Goal: Task Accomplishment & Management: Manage account settings

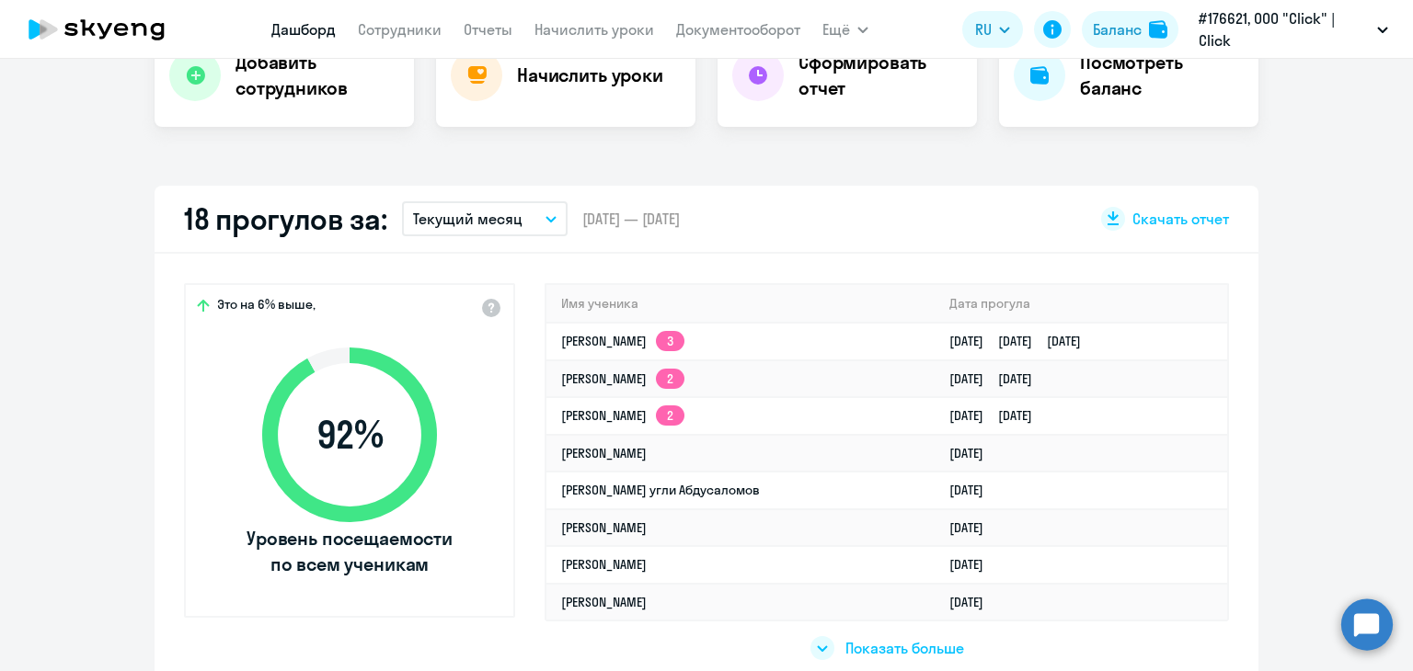
scroll to position [418, 0]
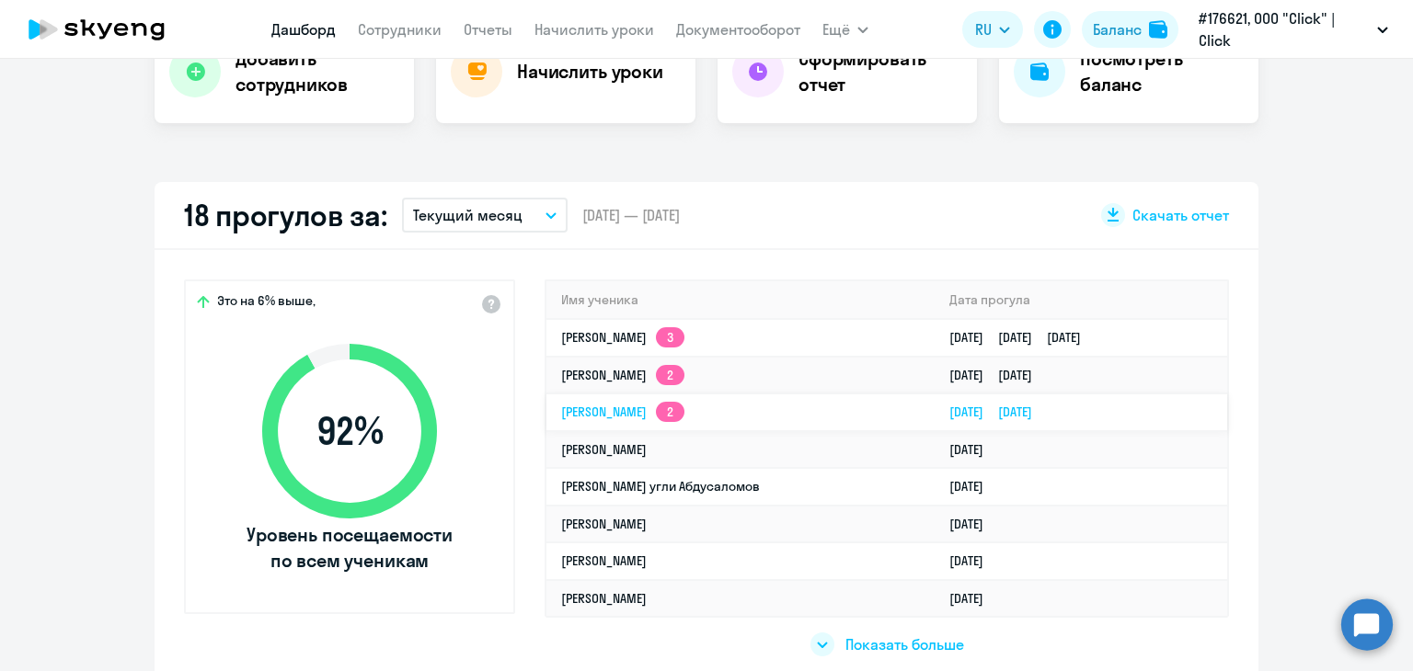
click at [681, 418] on link "Дониёр Хусанович Абдукадиров 2" at bounding box center [622, 412] width 123 height 17
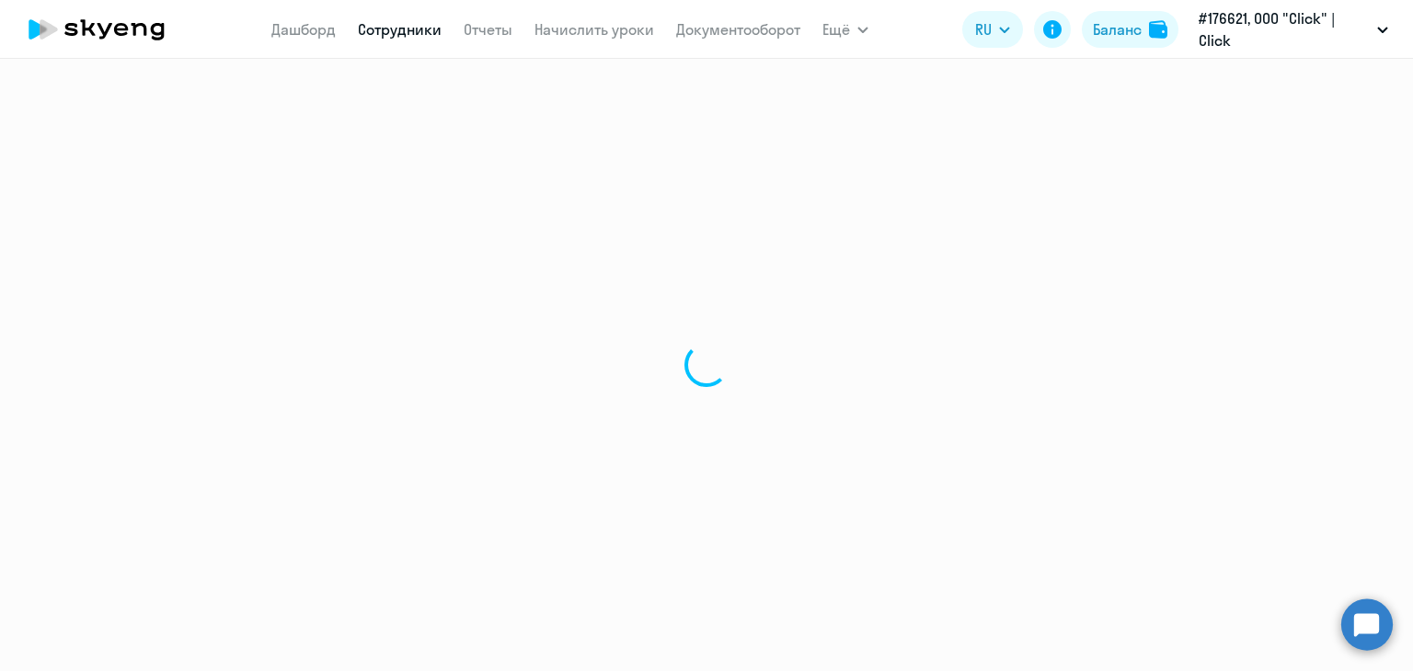
select select "english"
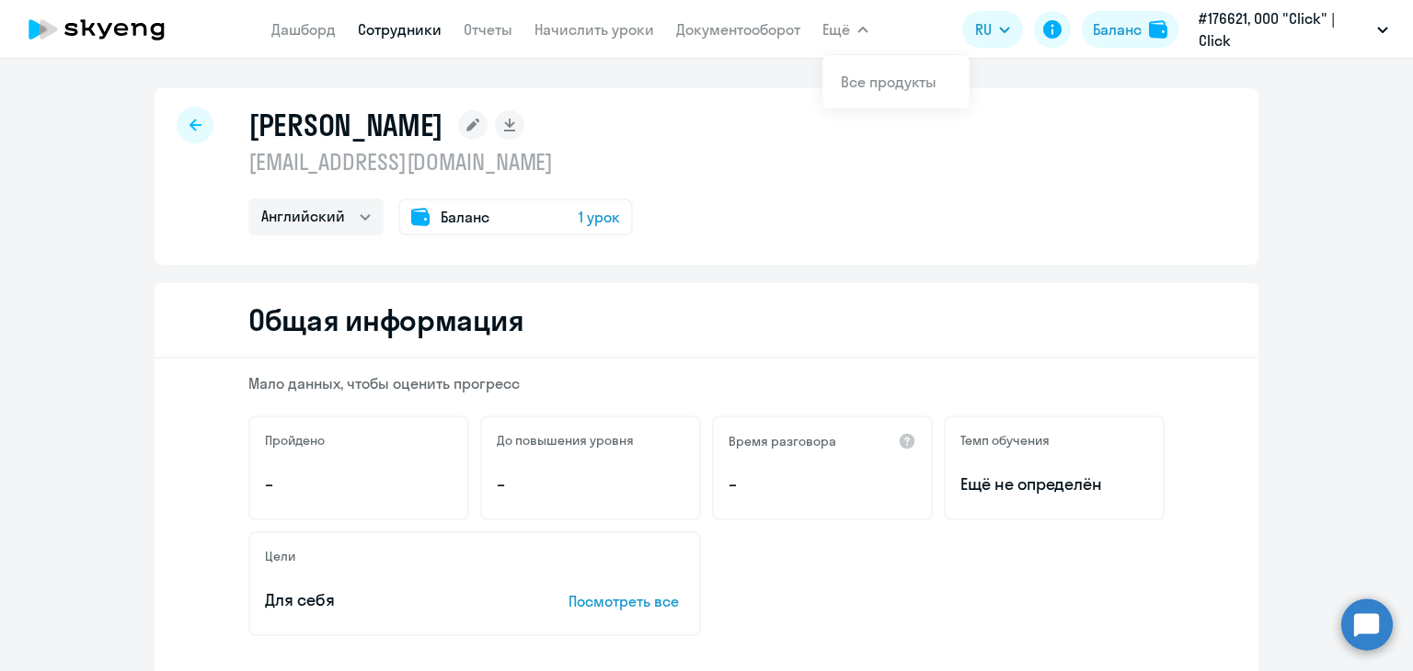
click at [853, 29] on button "Ещё" at bounding box center [845, 29] width 46 height 37
click at [404, 32] on link "Сотрудники" at bounding box center [400, 29] width 84 height 18
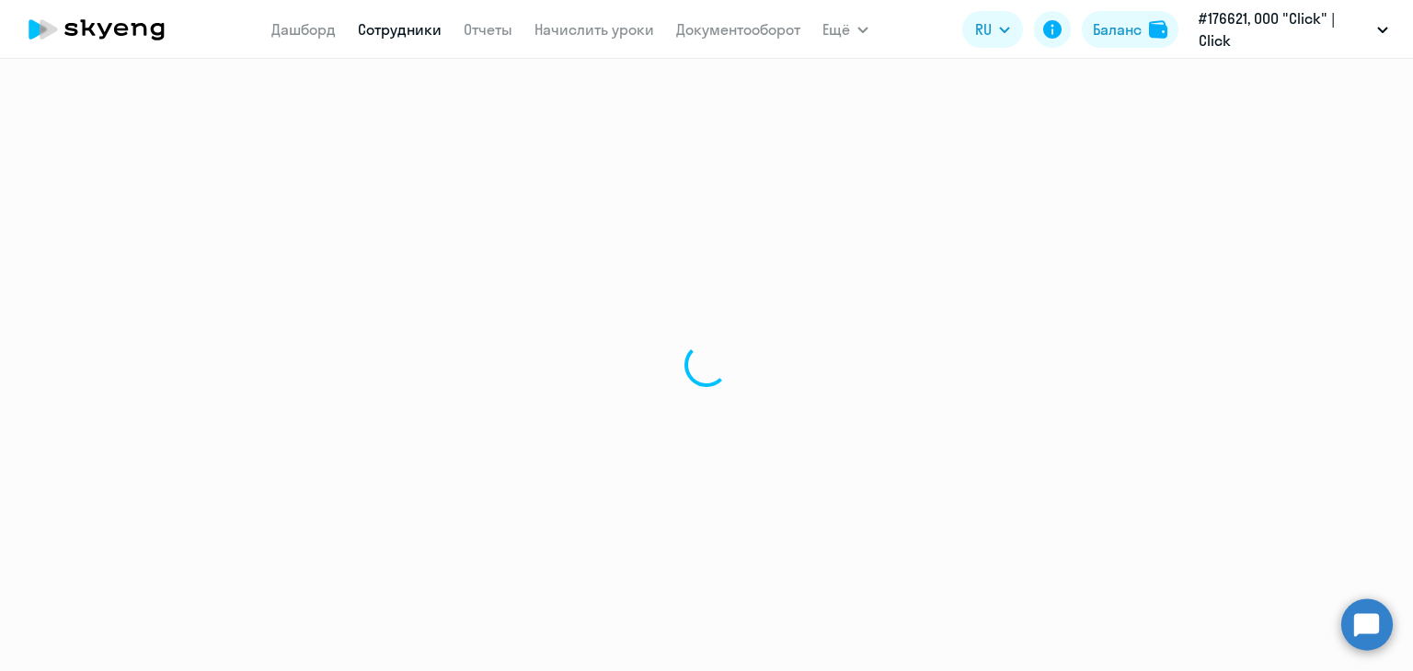
select select "30"
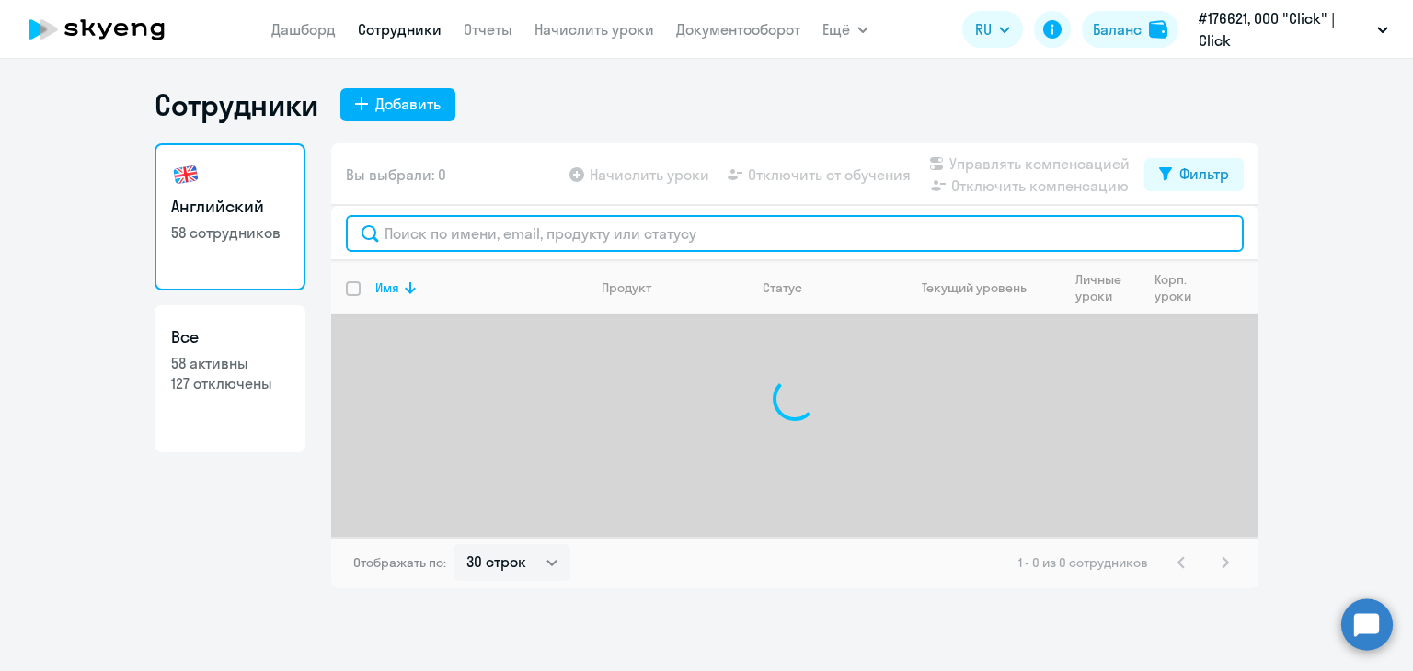
click at [489, 233] on input "text" at bounding box center [795, 233] width 898 height 37
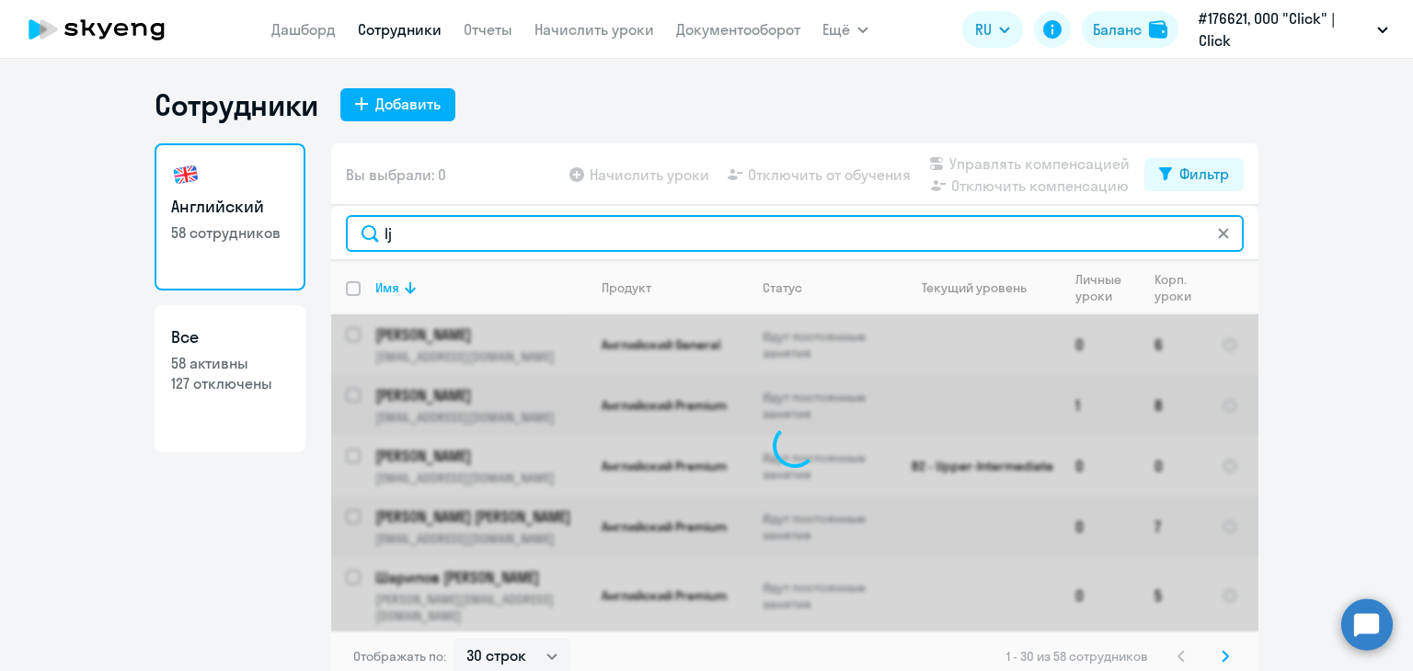
type input "l"
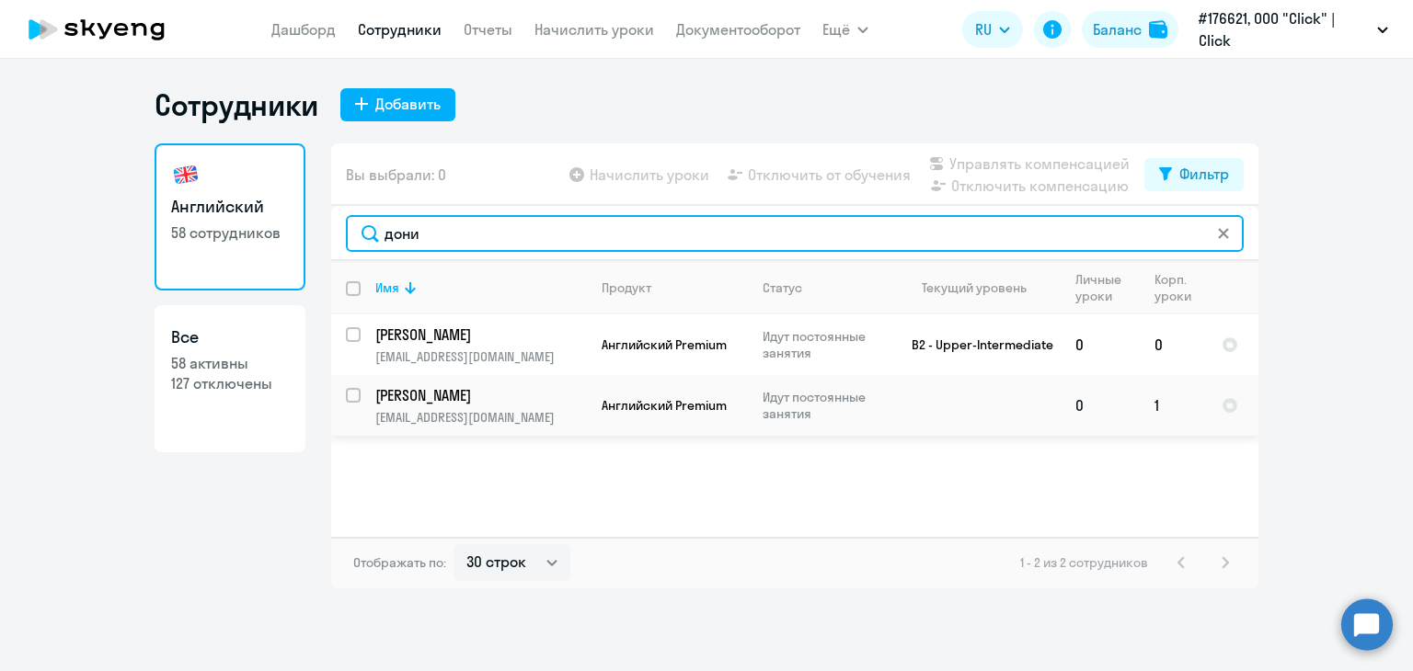
type input "дони"
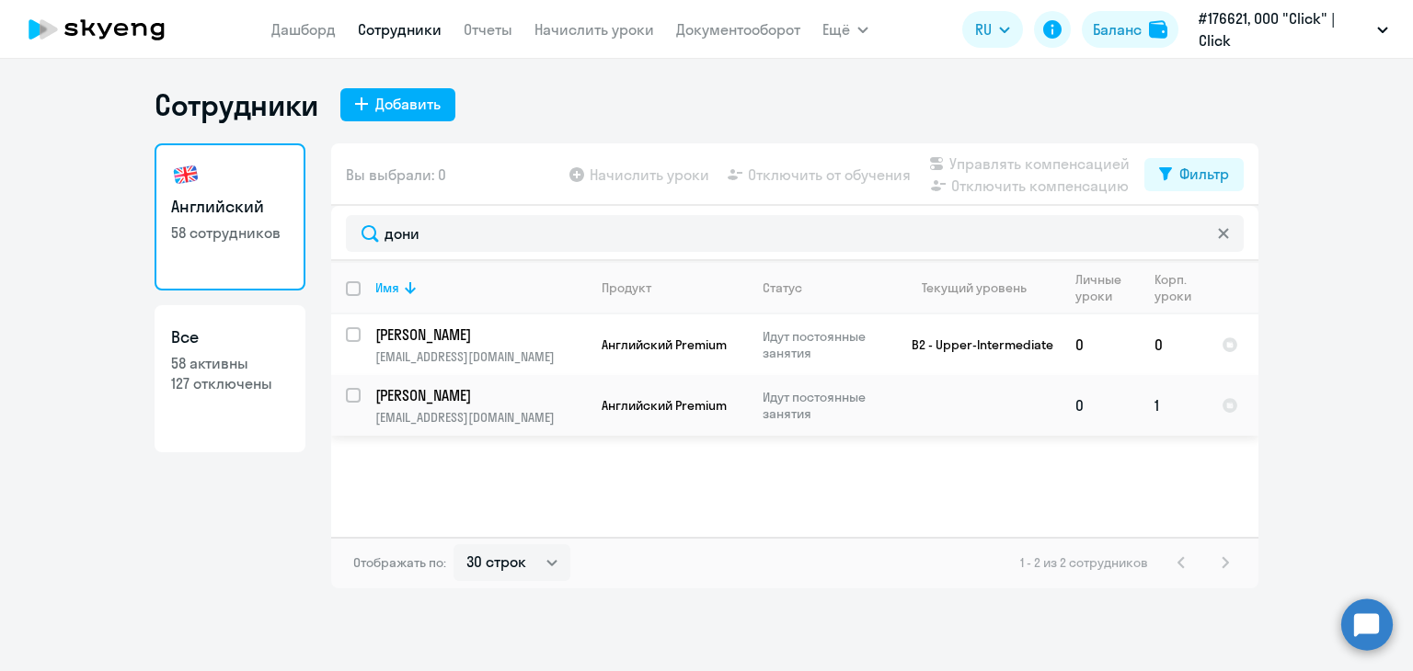
click at [353, 392] on input "select row 41970090" at bounding box center [364, 406] width 37 height 37
checkbox input "true"
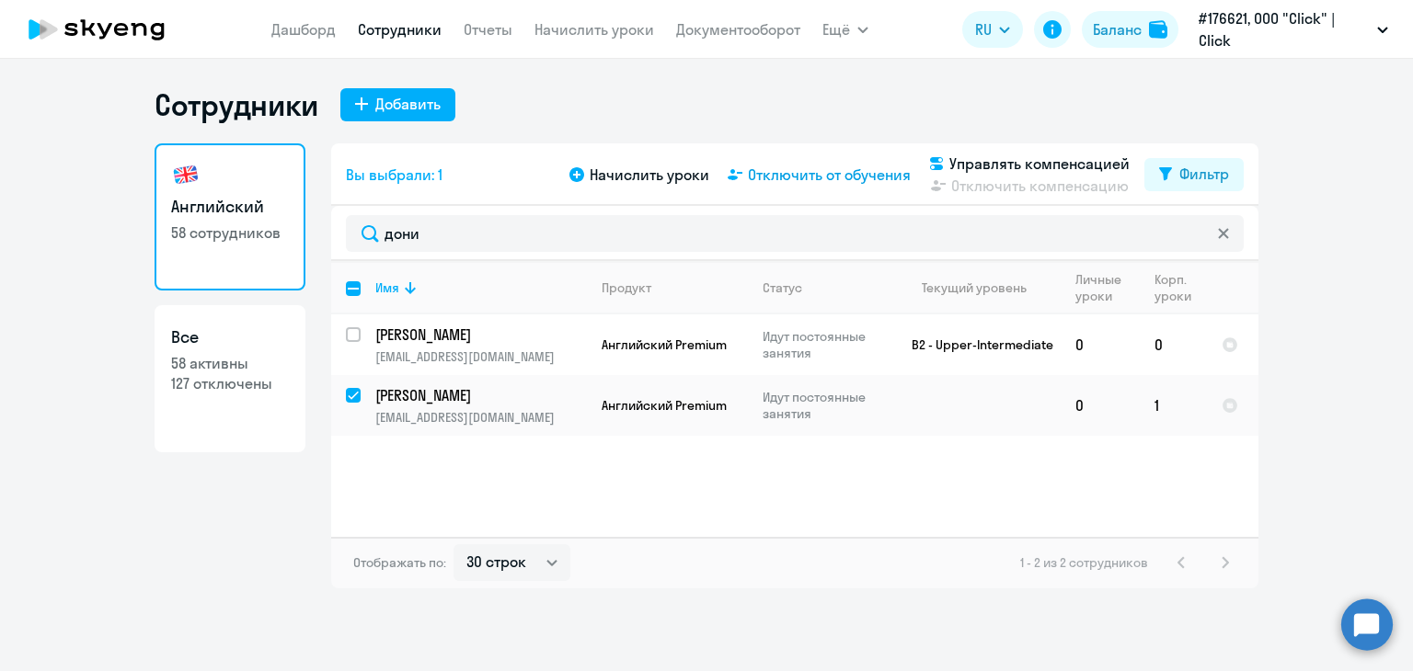
click at [861, 170] on span "Отключить от обучения" at bounding box center [829, 175] width 163 height 22
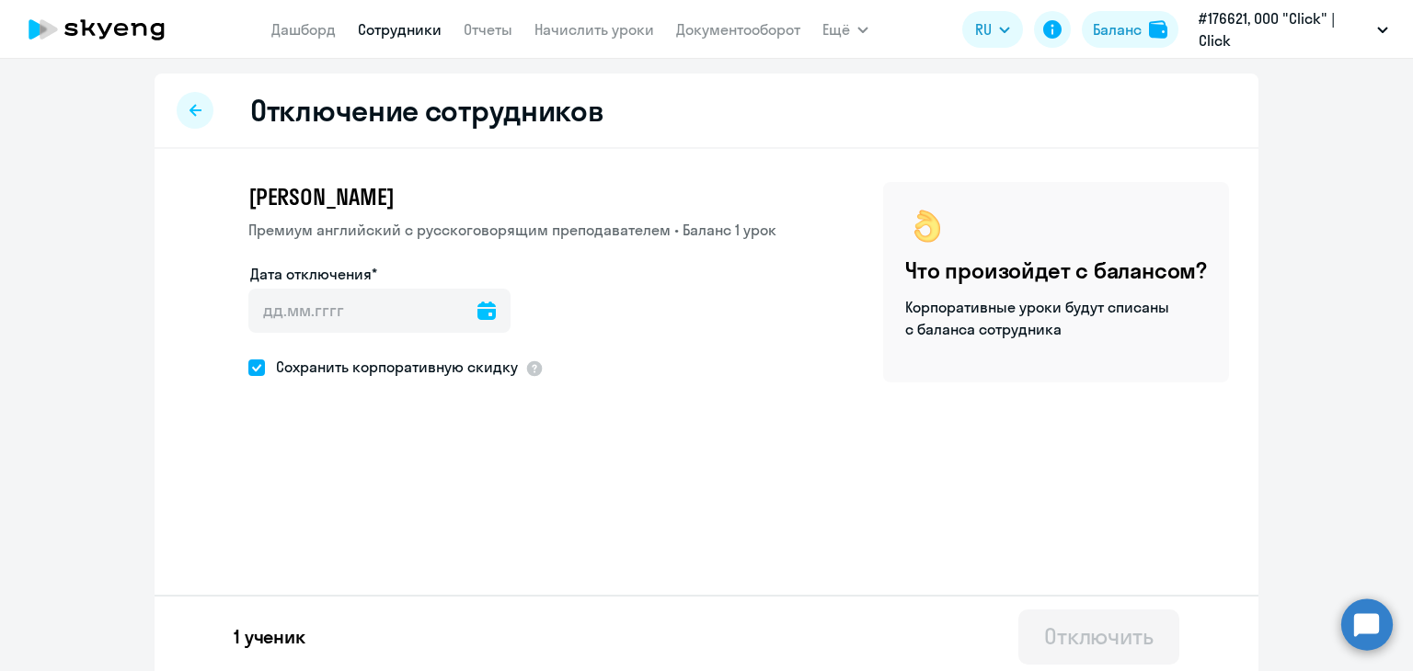
click at [477, 309] on icon at bounding box center [486, 311] width 18 height 18
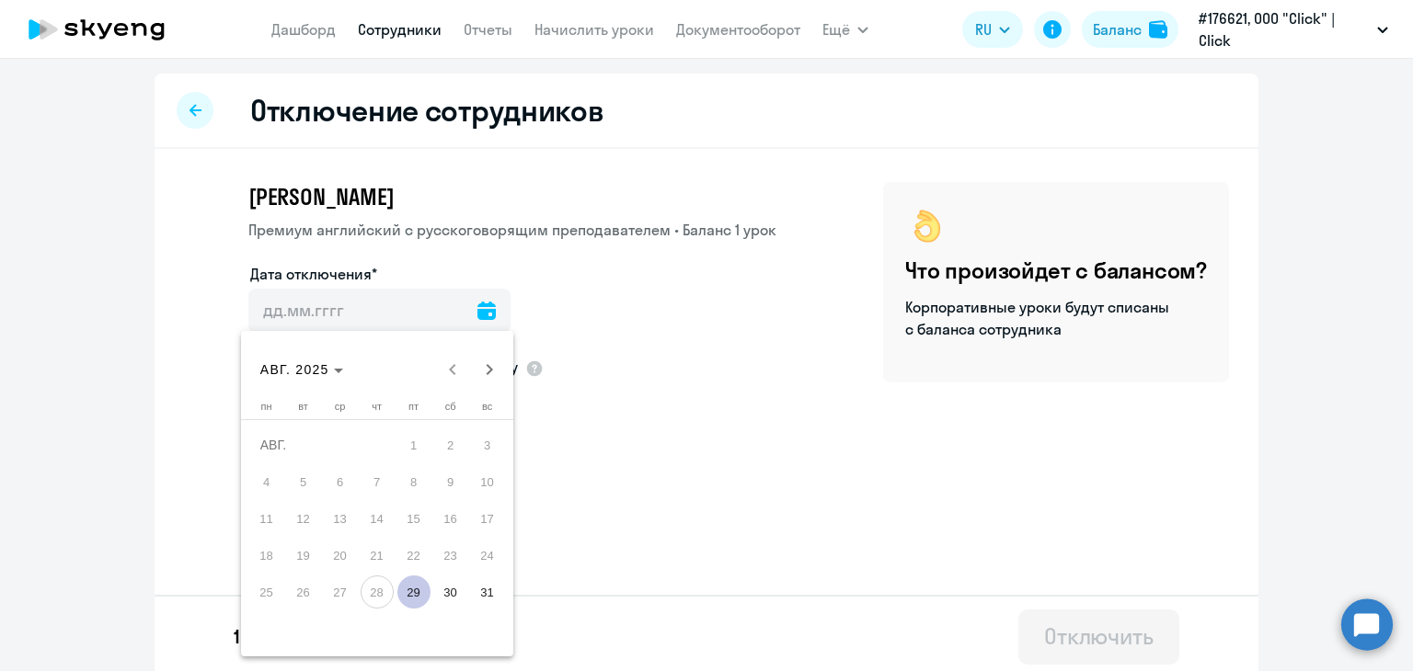
click at [419, 592] on span "29" at bounding box center [413, 592] width 33 height 33
type input "29.08.2025"
type input "29.8.2025"
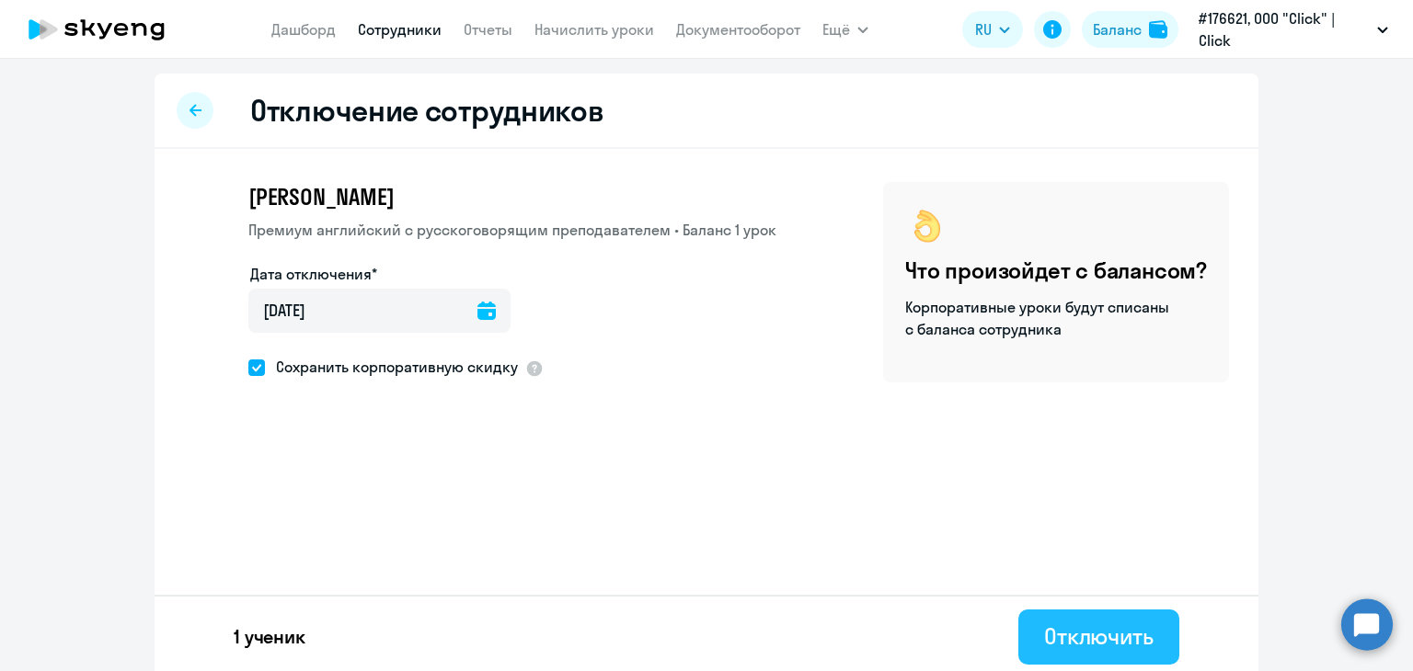
click at [1107, 641] on div "Отключить" at bounding box center [1098, 636] width 109 height 29
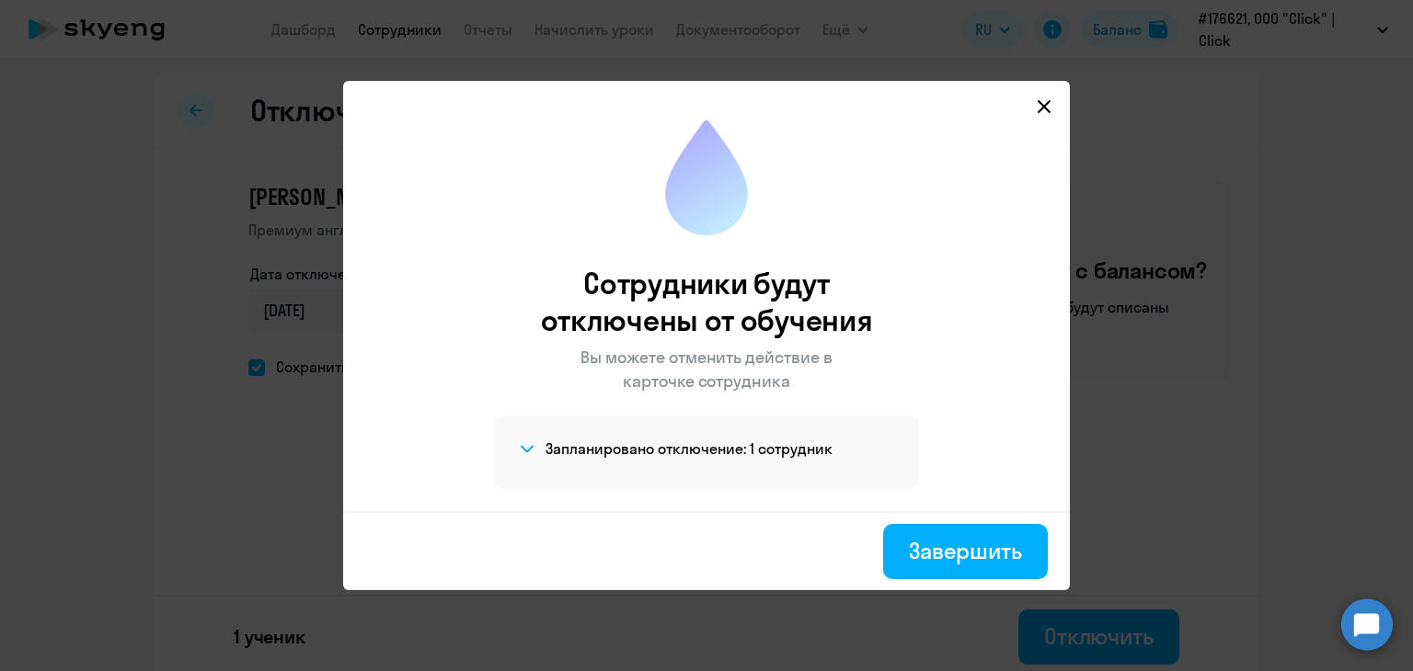
click at [1042, 106] on icon at bounding box center [1043, 106] width 13 height 13
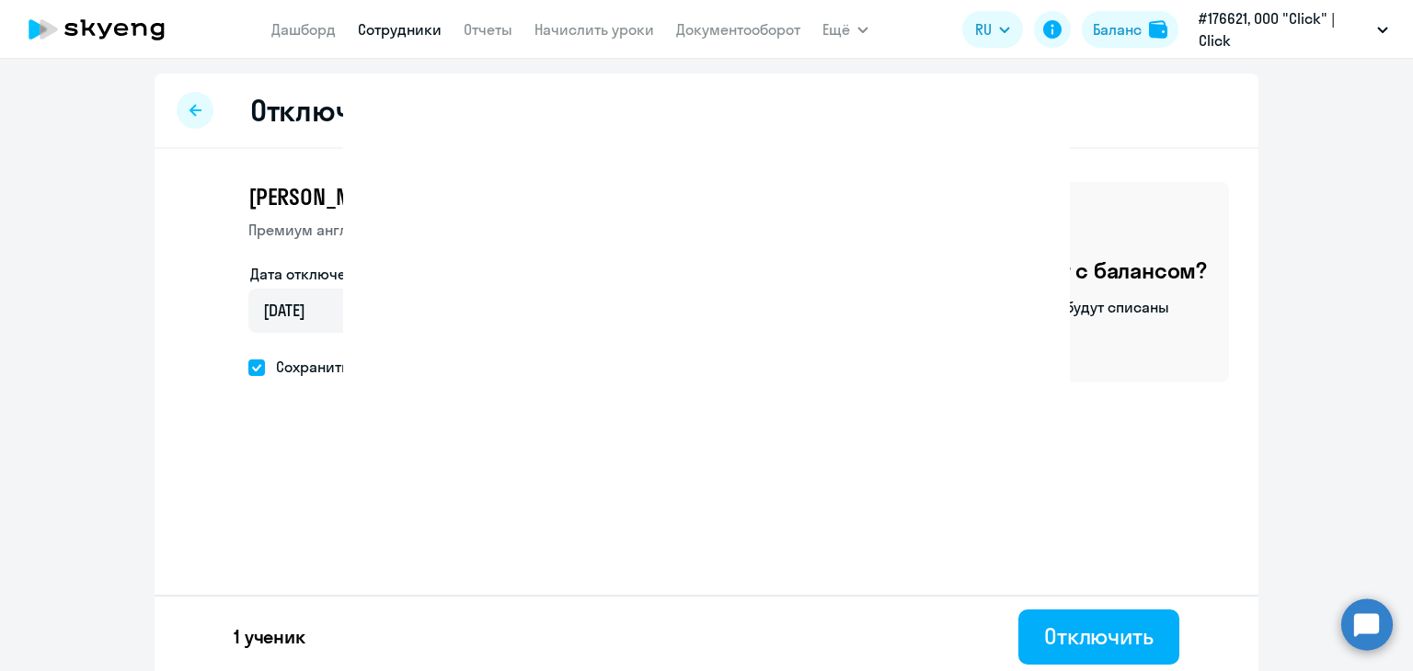
select select "30"
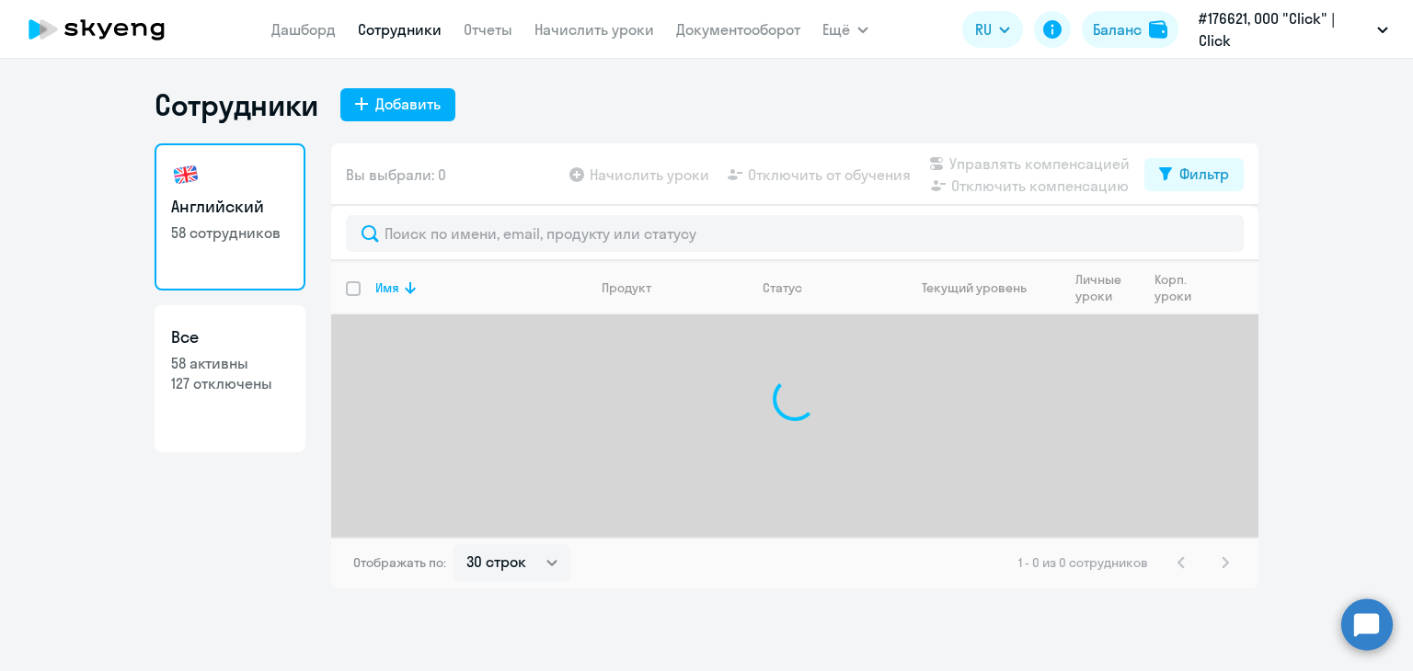
click at [111, 26] on icon at bounding box center [97, 29] width 162 height 46
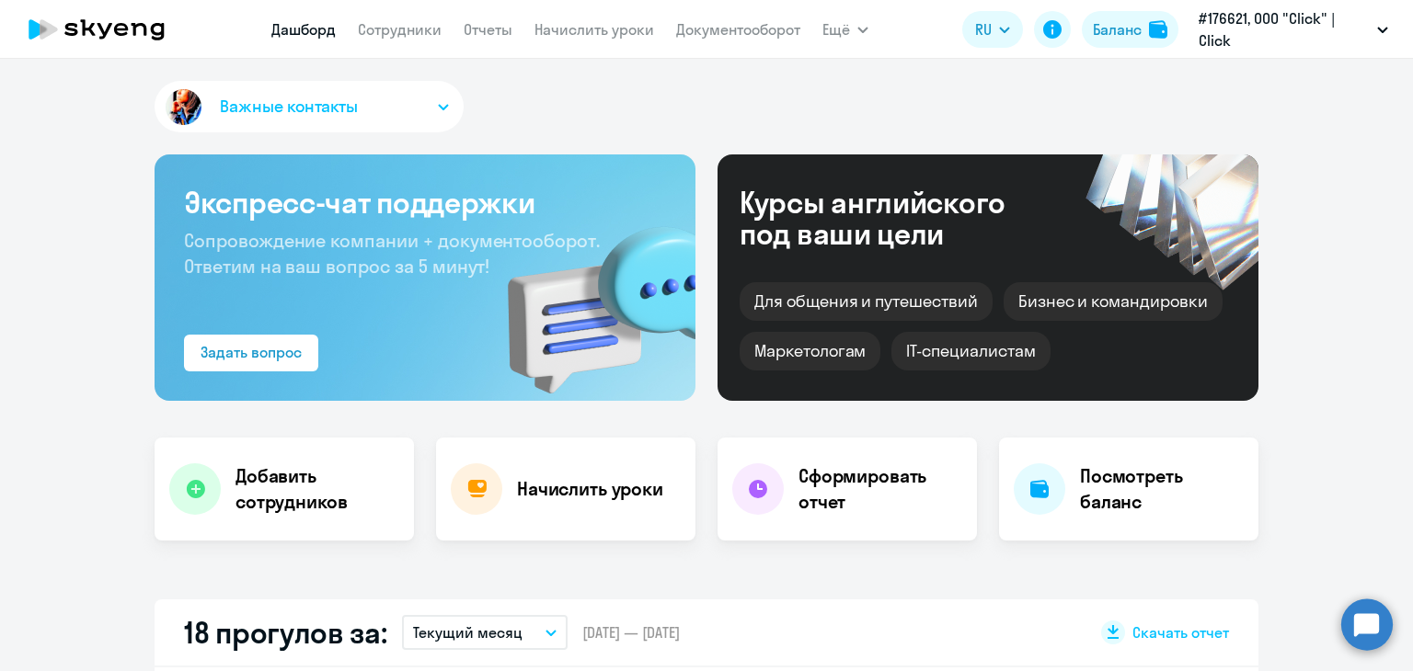
select select "30"
click at [125, 29] on icon at bounding box center [121, 29] width 14 height 13
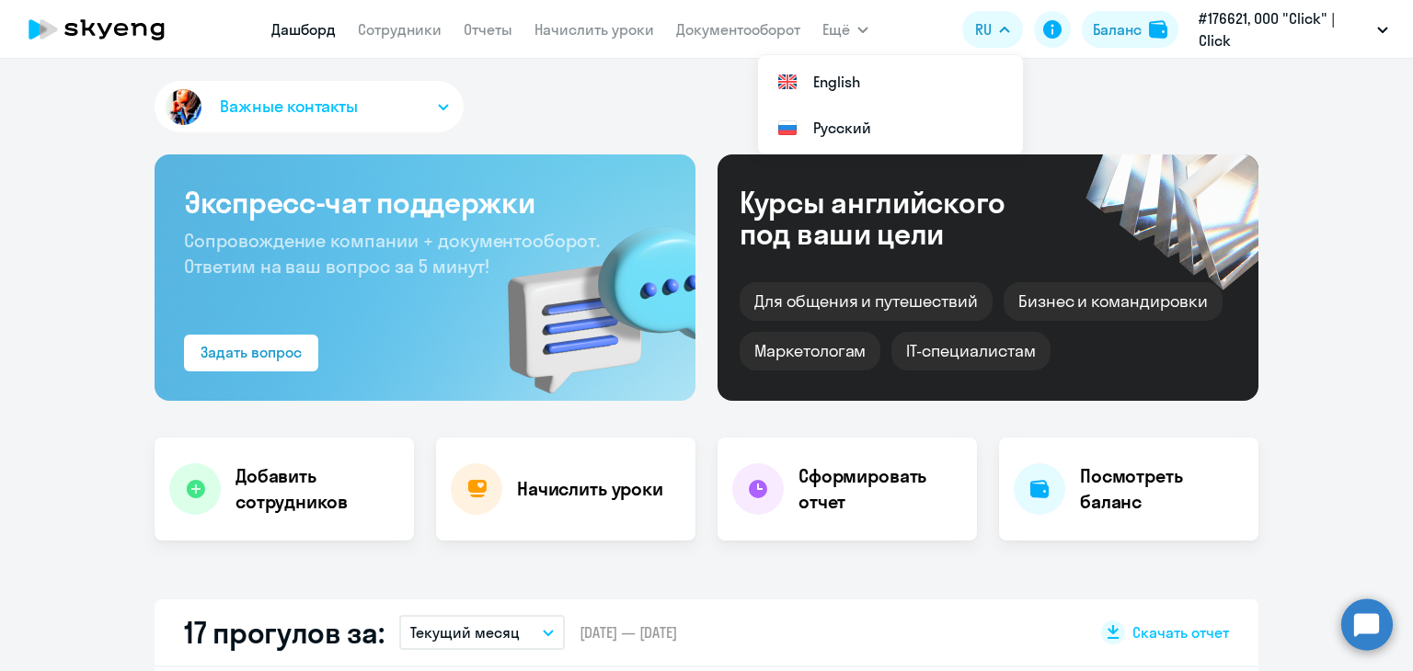
select select "30"
click at [380, 27] on link "Сотрудники" at bounding box center [400, 29] width 84 height 18
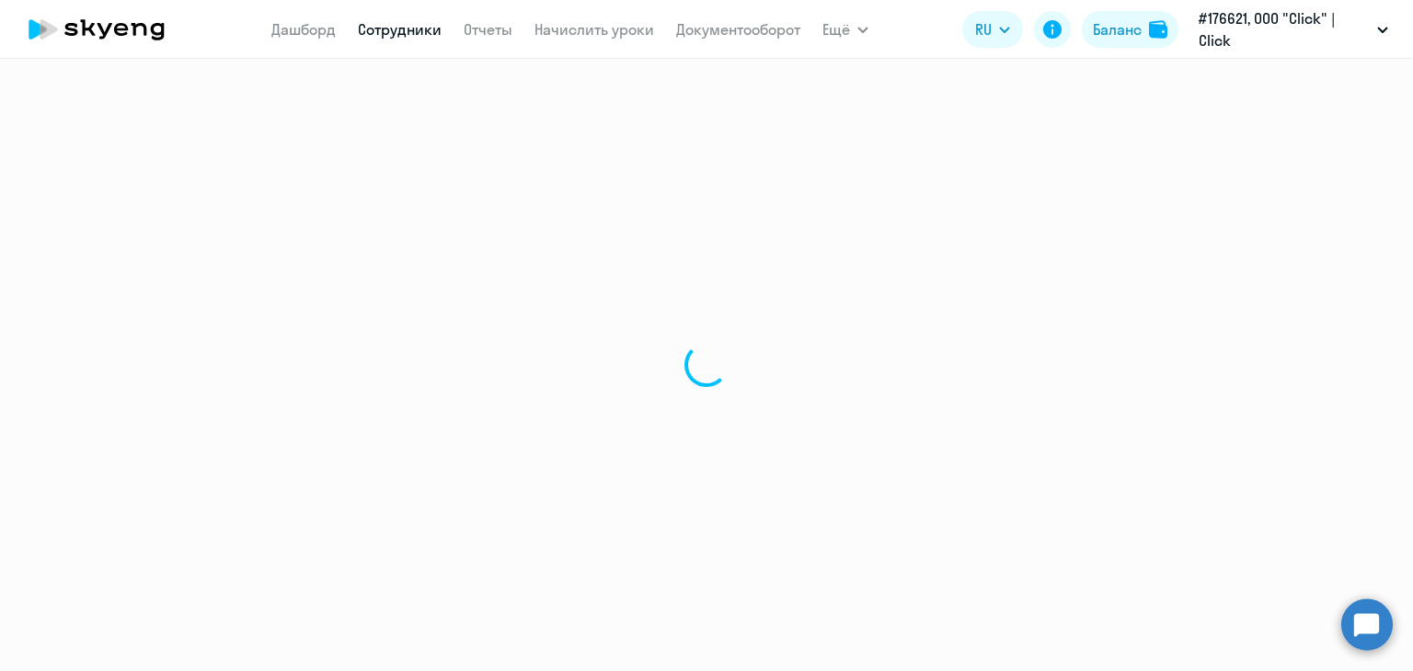
select select "30"
